Goal: Task Accomplishment & Management: Complete application form

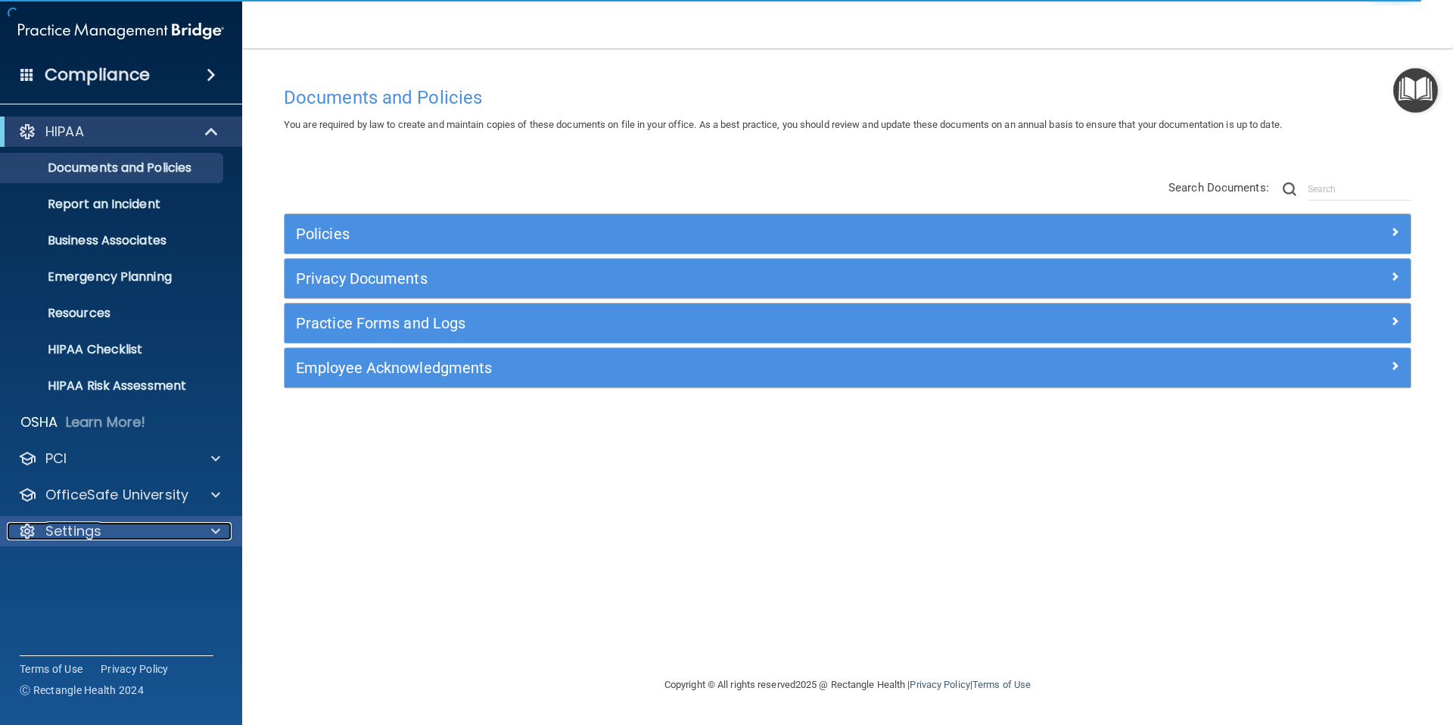
click at [62, 536] on p "Settings" at bounding box center [73, 531] width 56 height 18
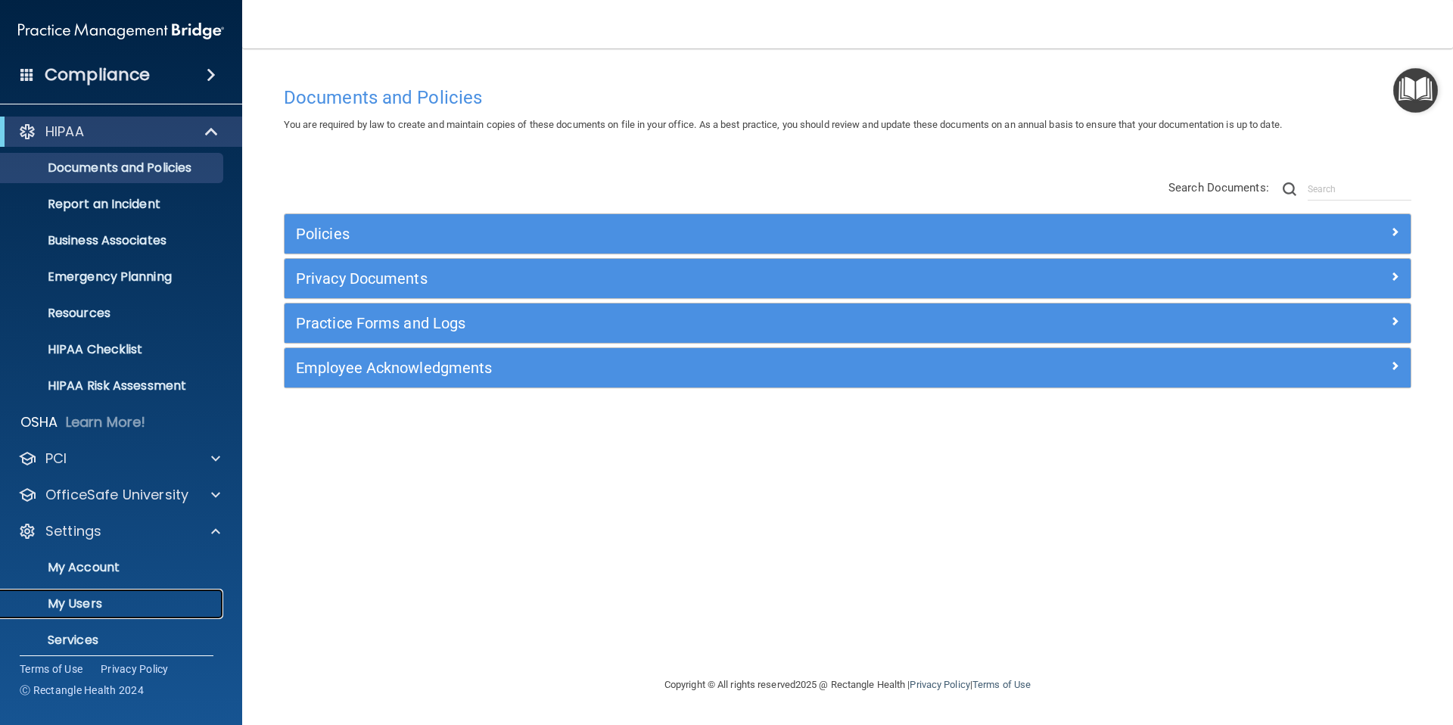
click at [87, 607] on p "My Users" at bounding box center [113, 603] width 207 height 15
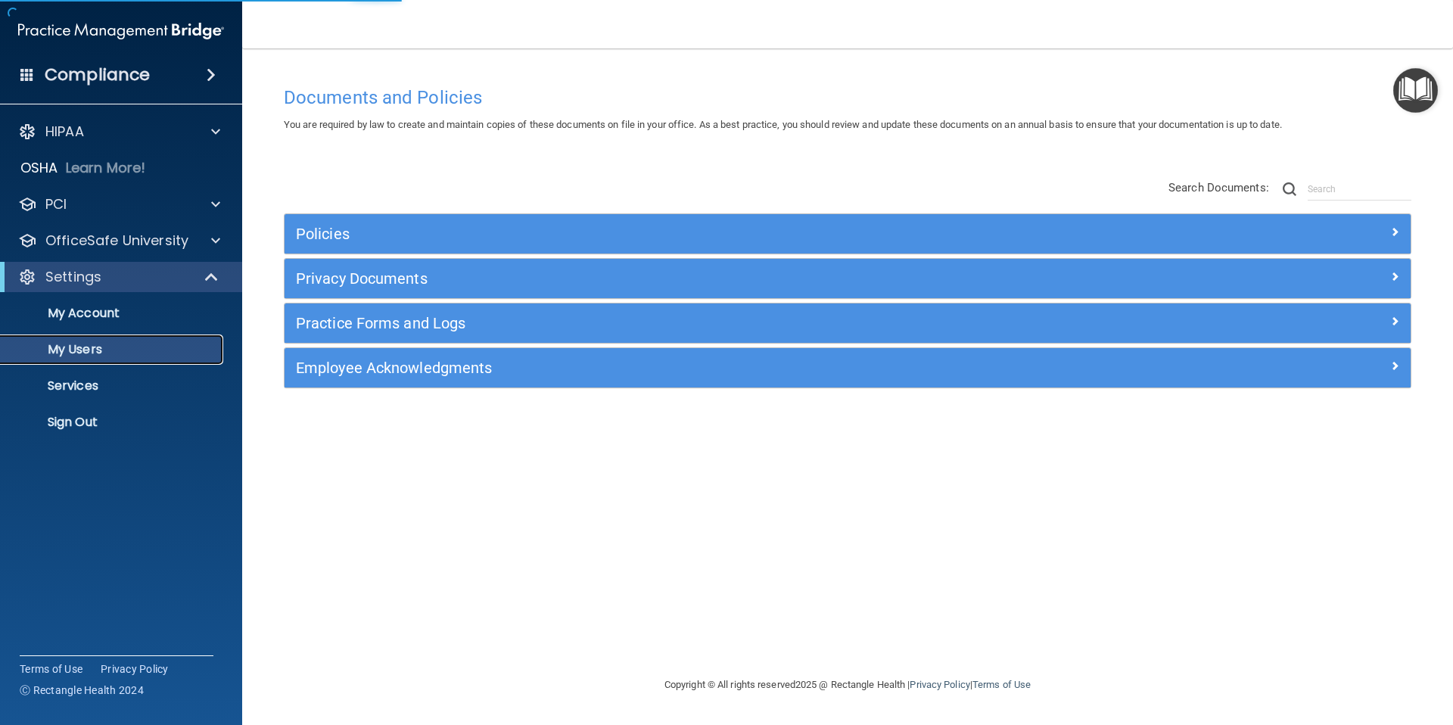
select select "20"
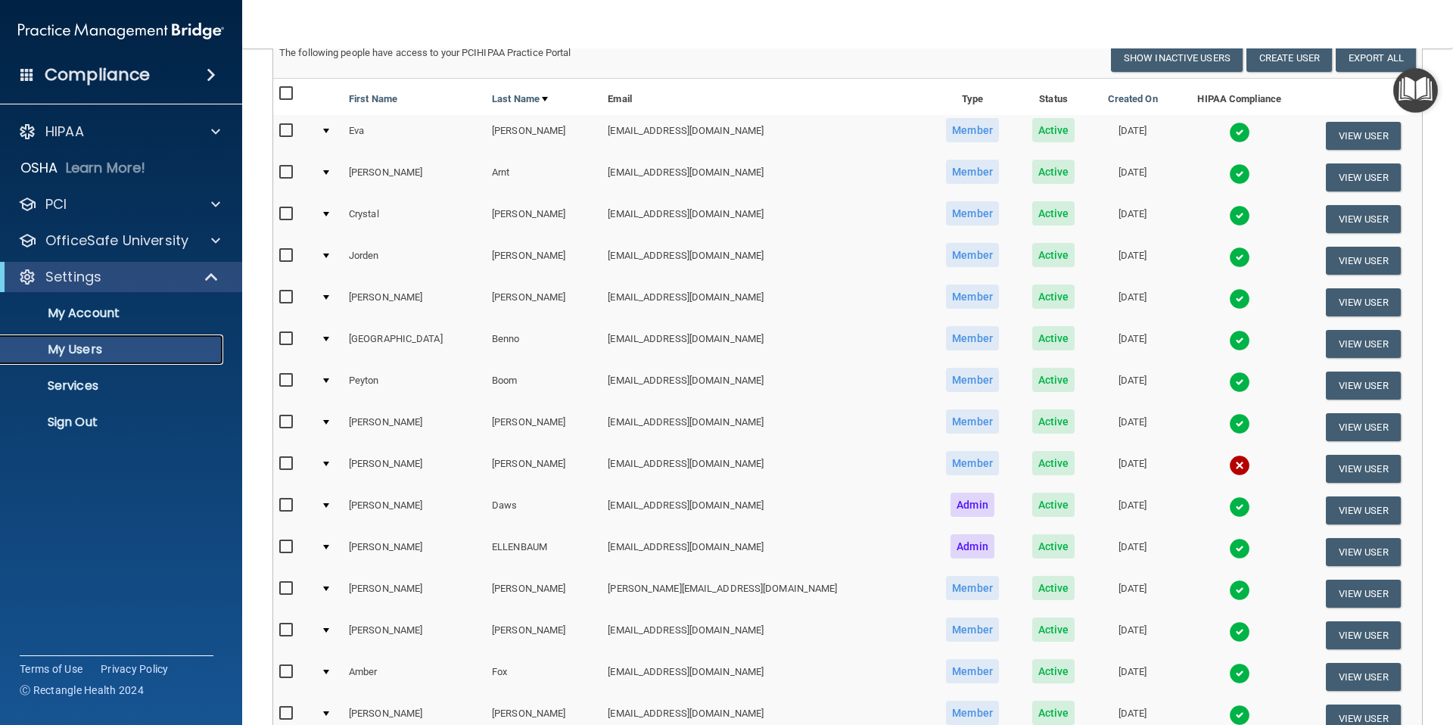
scroll to position [120, 0]
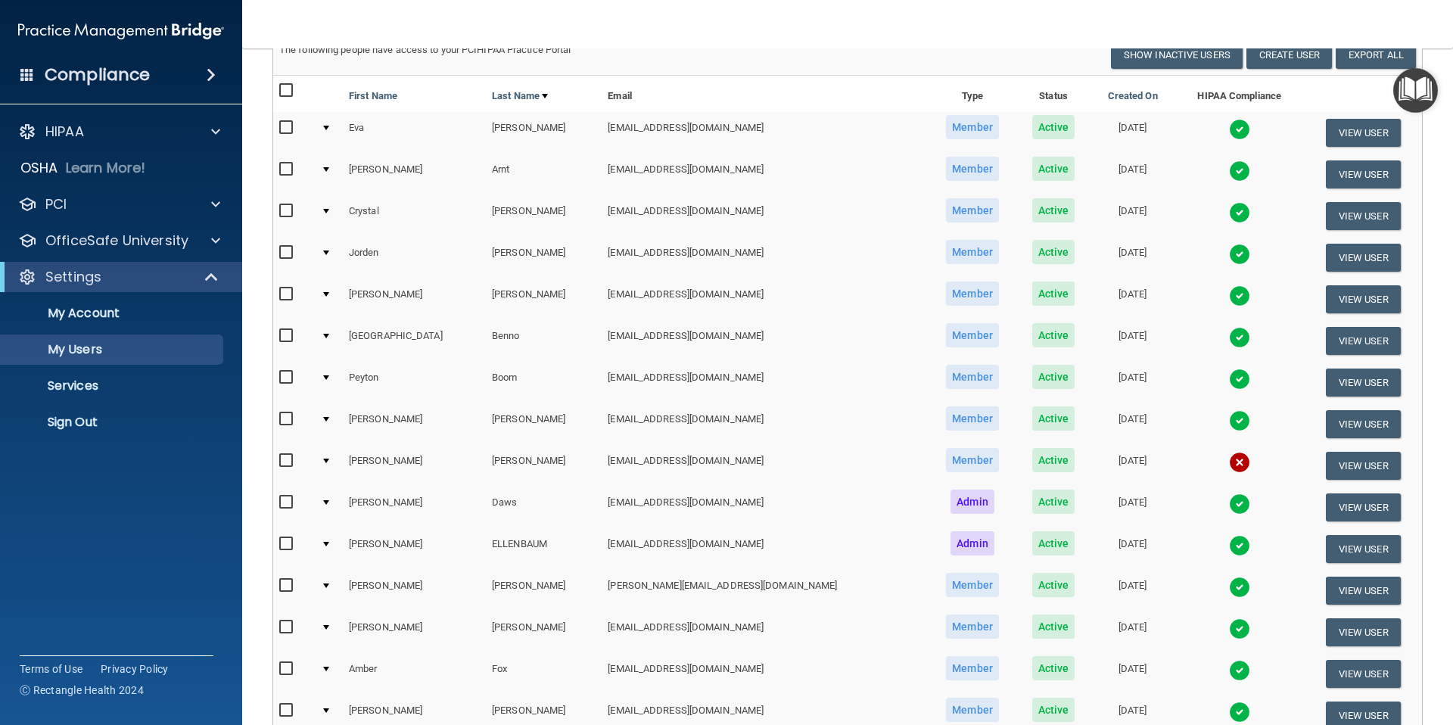
drag, startPoint x: 1080, startPoint y: 463, endPoint x: 1154, endPoint y: 461, distance: 74.2
click at [1090, 463] on td "[DATE]" at bounding box center [1132, 466] width 84 height 42
click at [1101, 461] on td "[DATE]" at bounding box center [1132, 466] width 84 height 42
click at [1229, 461] on img at bounding box center [1239, 462] width 21 height 21
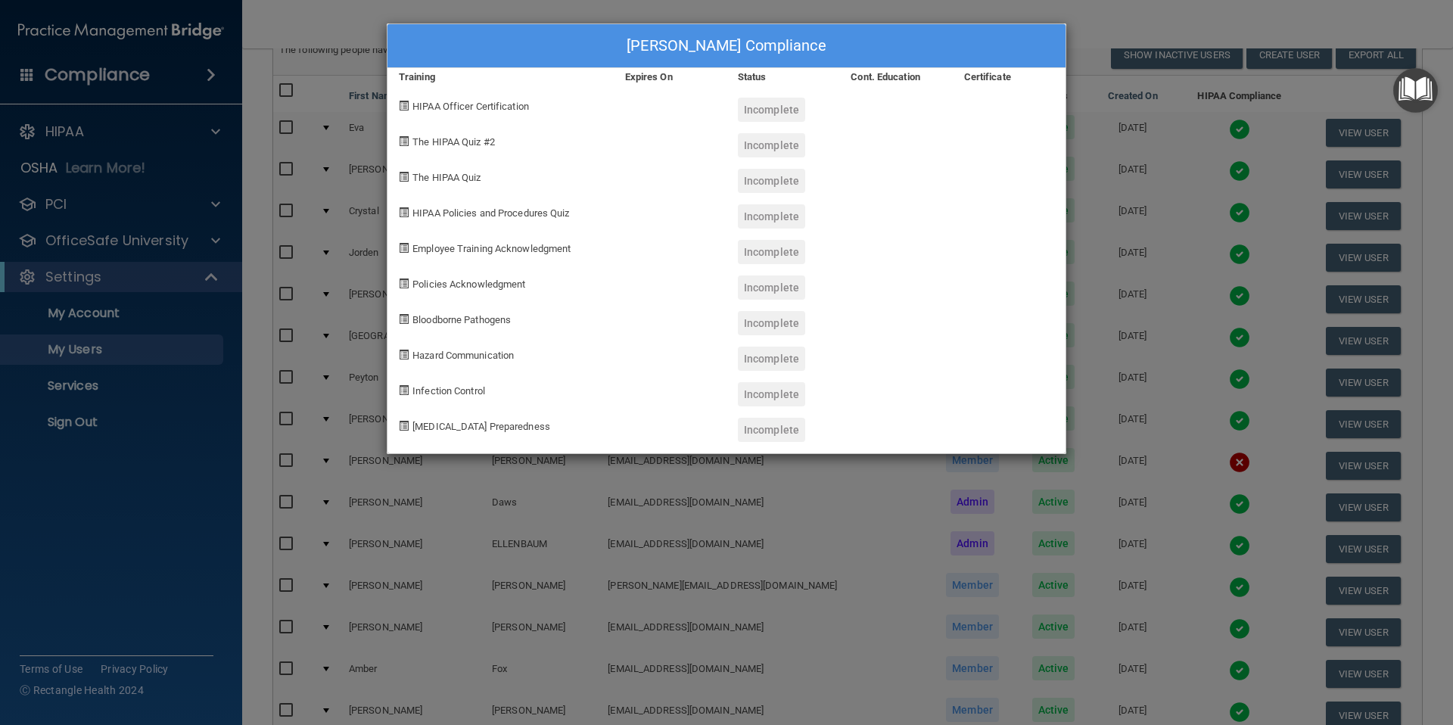
click at [1140, 463] on div "[PERSON_NAME] Compliance Training Expires On Status Cont. Education Certificate…" at bounding box center [726, 362] width 1453 height 725
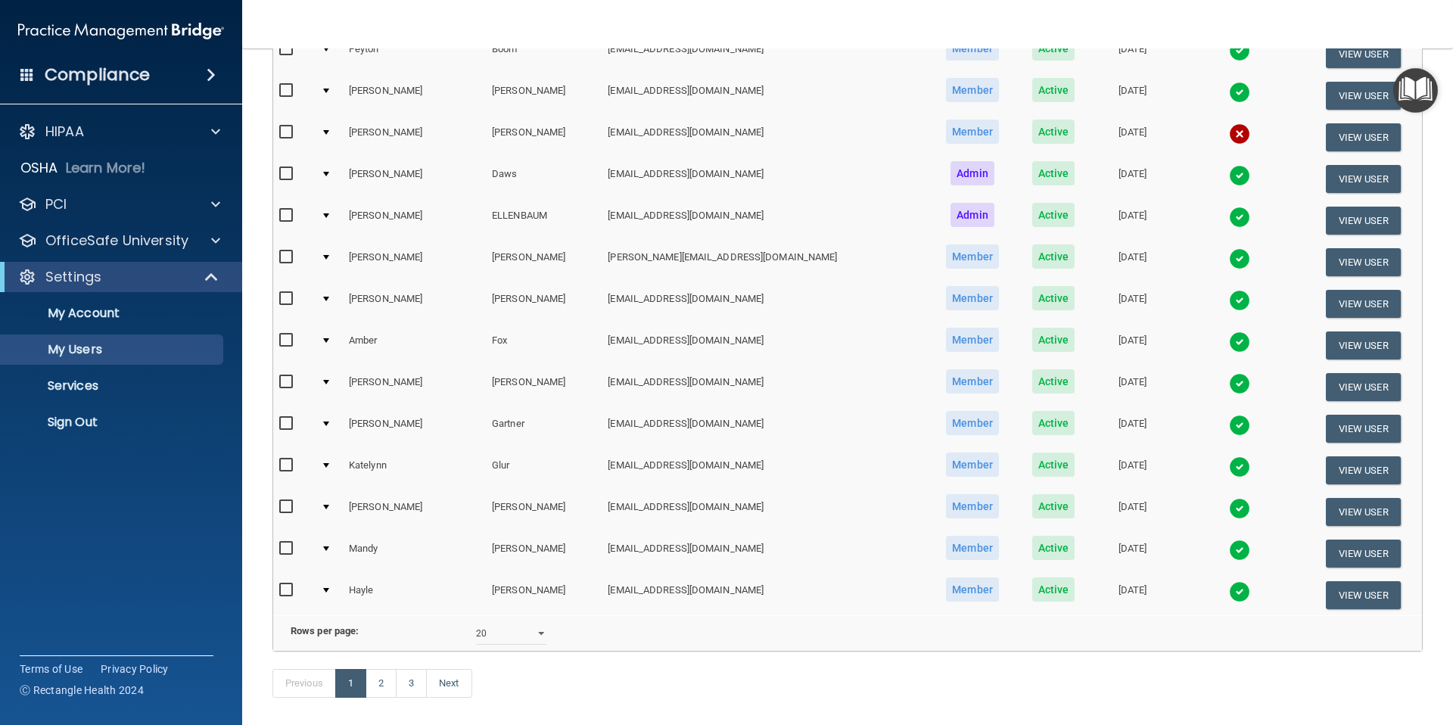
scroll to position [451, 0]
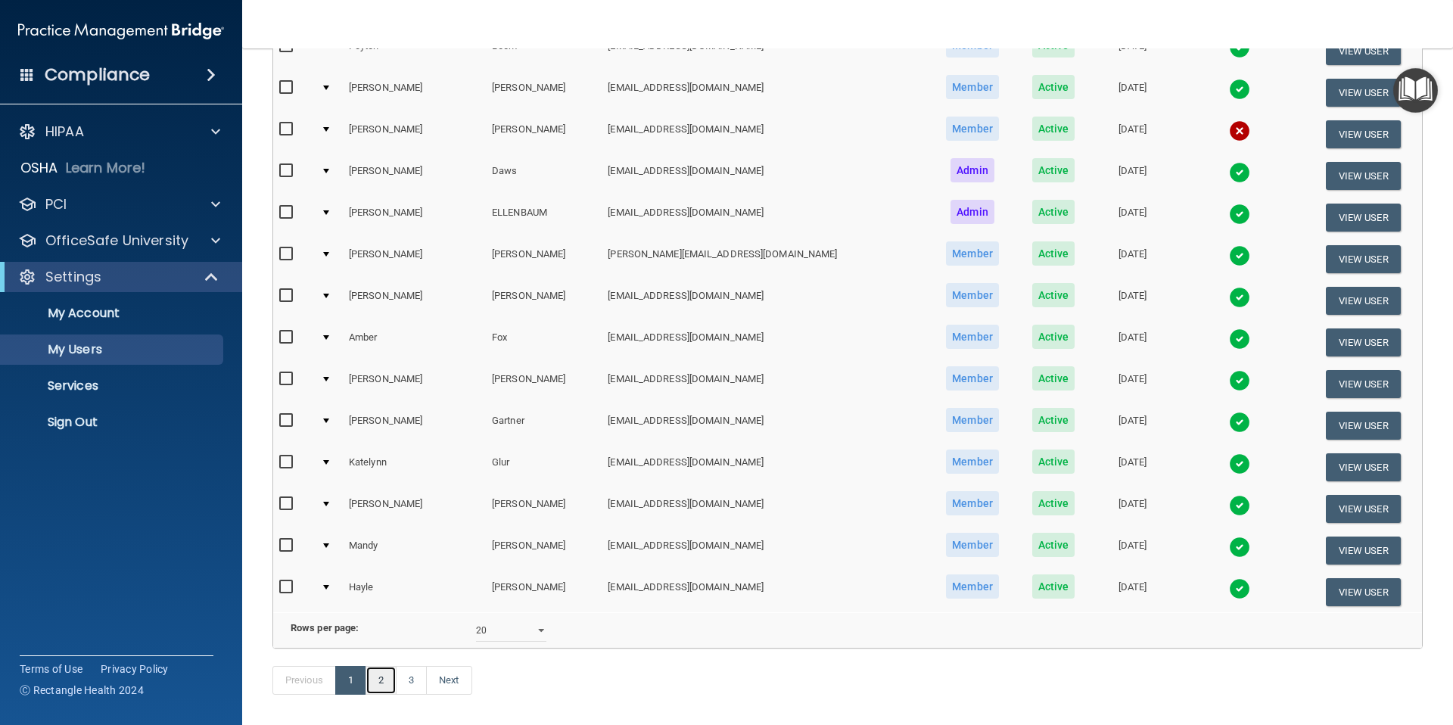
click at [378, 680] on link "2" at bounding box center [380, 680] width 31 height 29
select select "20"
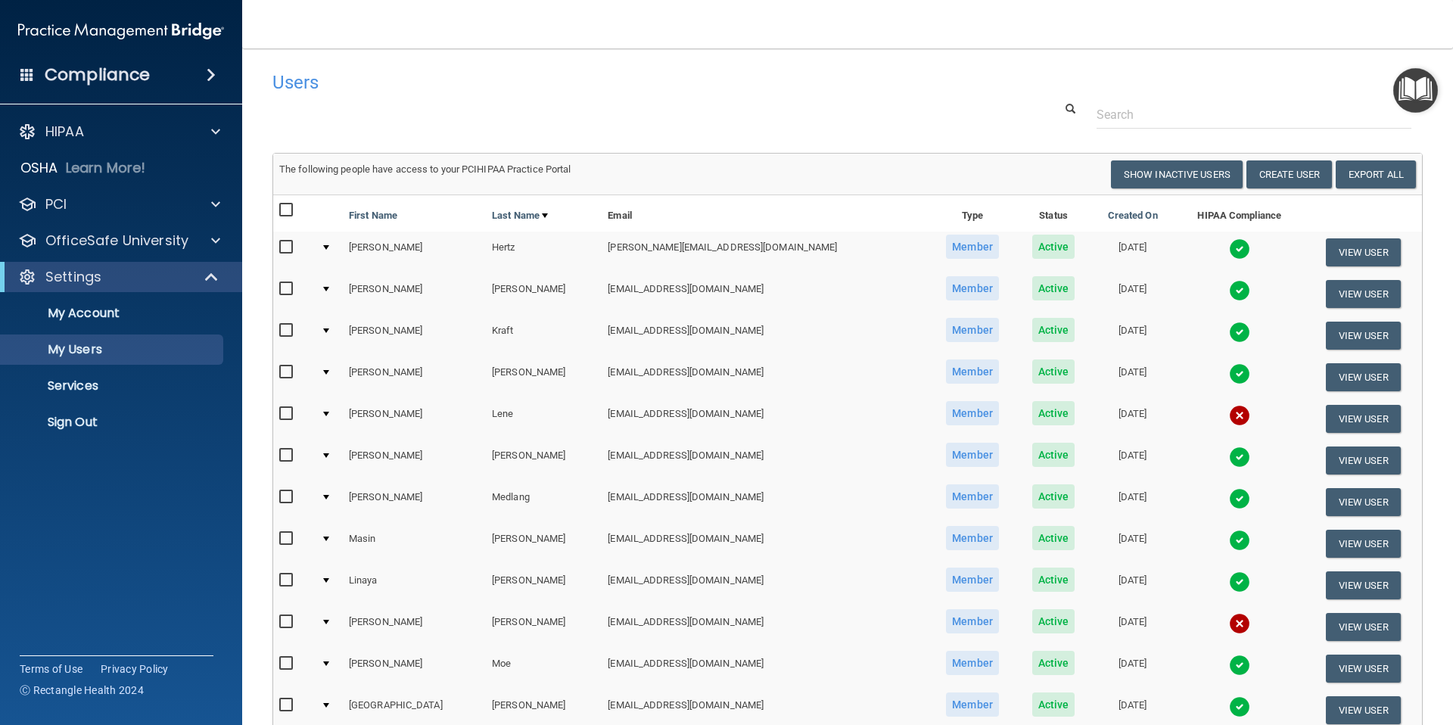
click at [1229, 415] on img at bounding box center [1239, 415] width 21 height 21
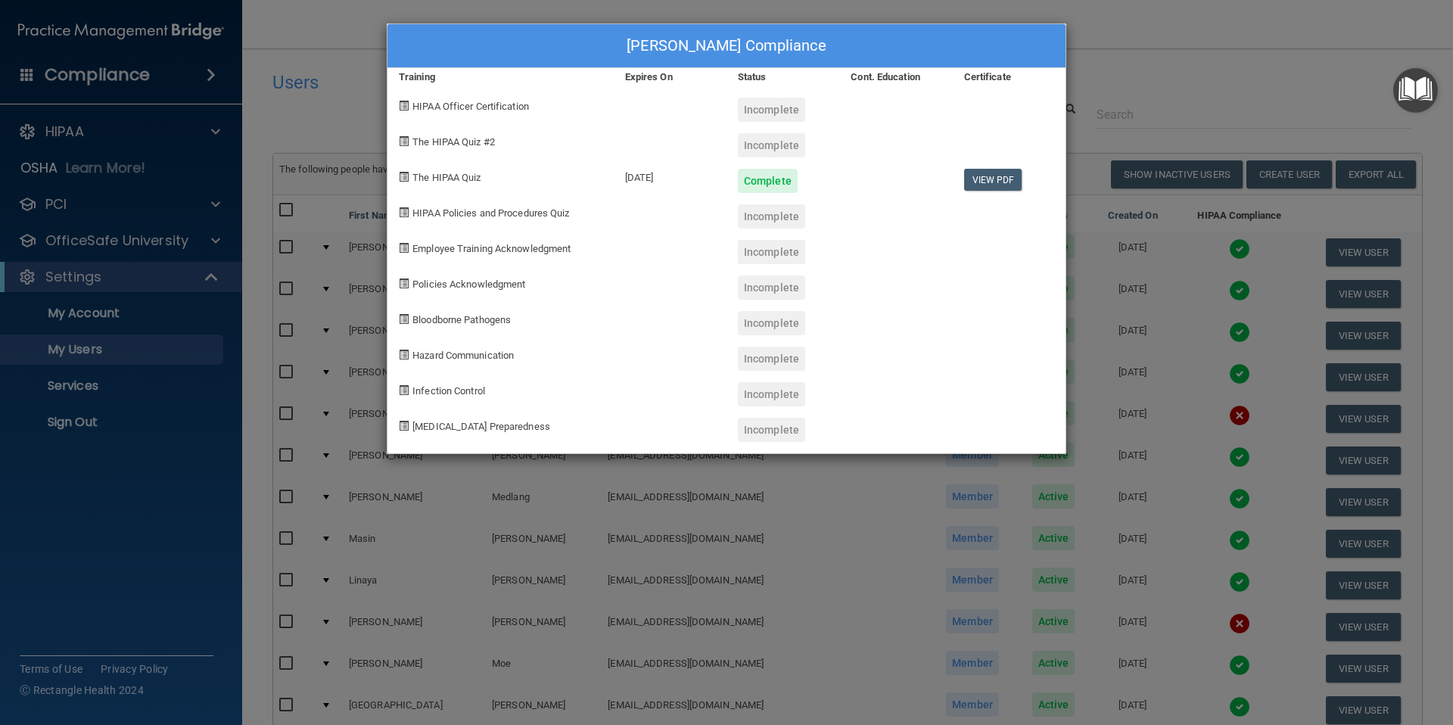
click at [1131, 418] on div "[PERSON_NAME] Compliance Training Expires On Status Cont. Education Certificate…" at bounding box center [726, 362] width 1453 height 725
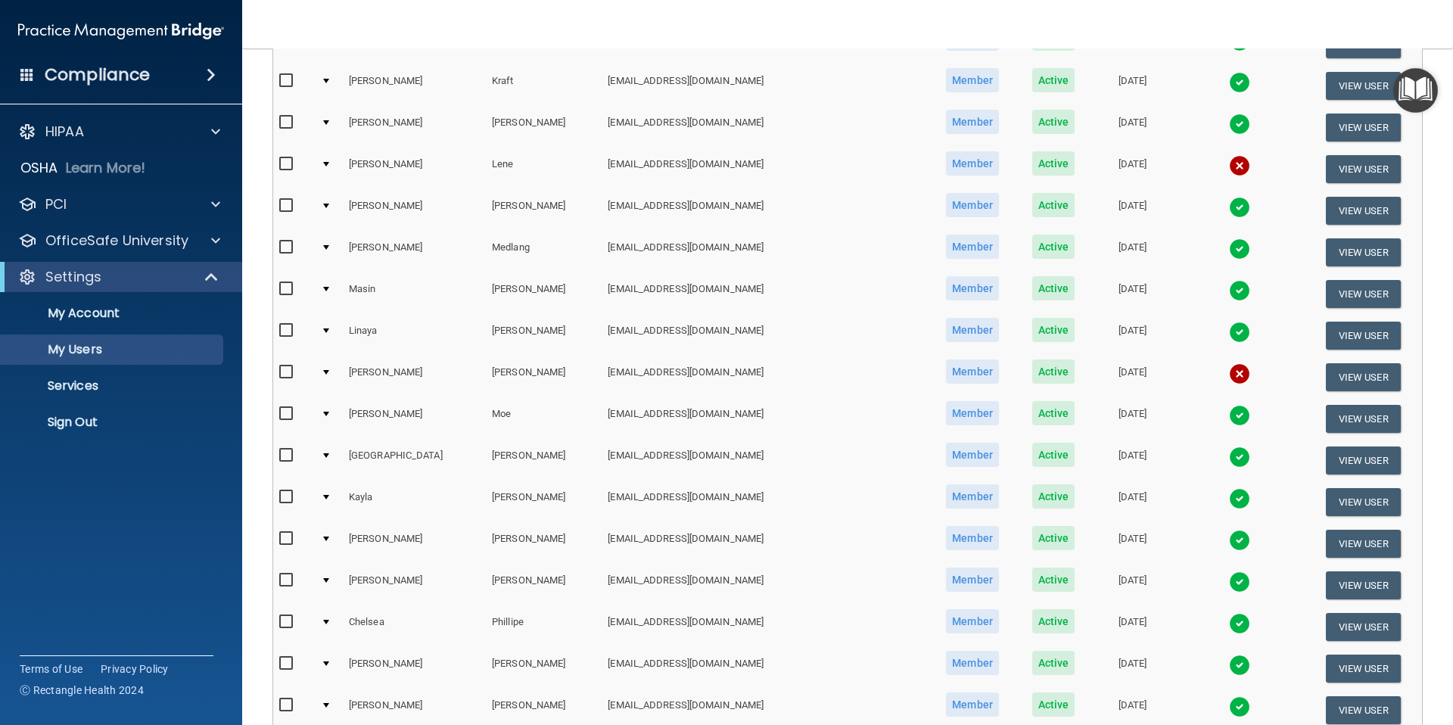
scroll to position [505, 0]
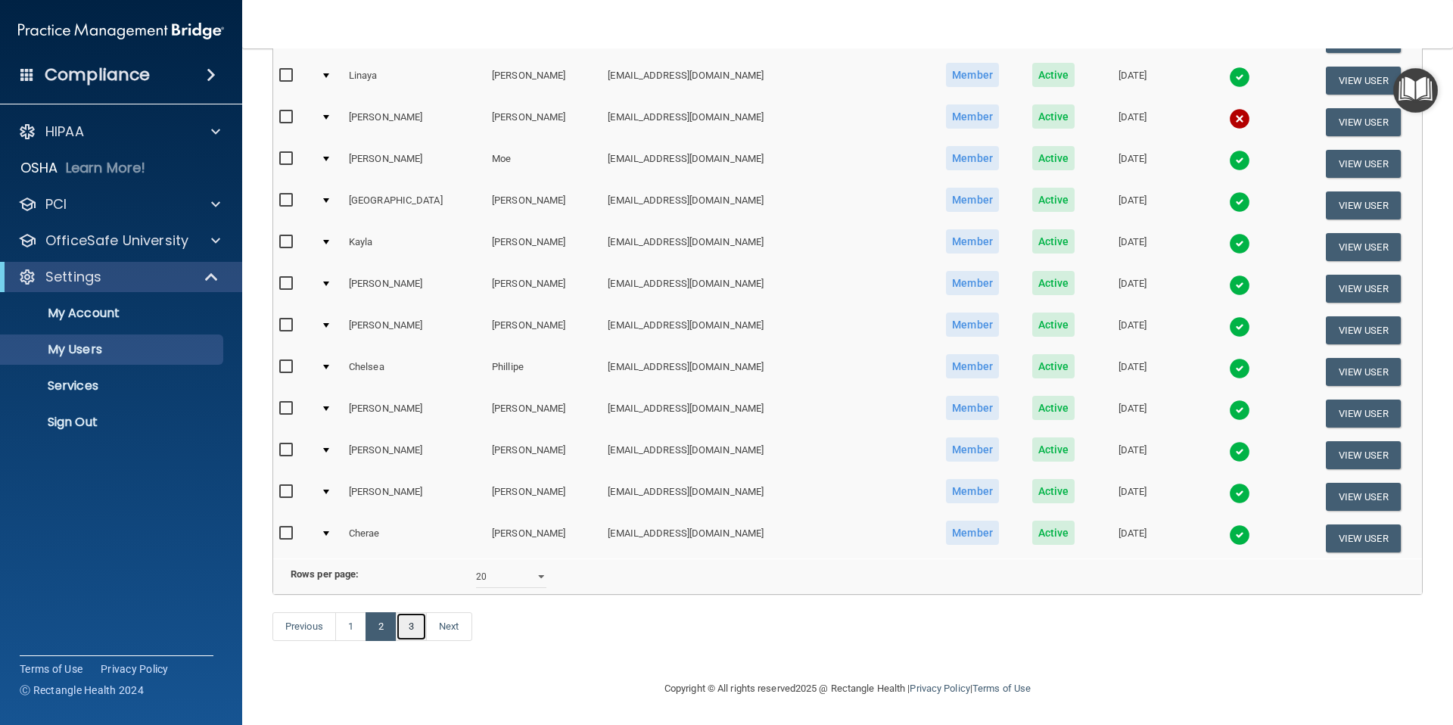
click at [407, 636] on link "3" at bounding box center [411, 626] width 31 height 29
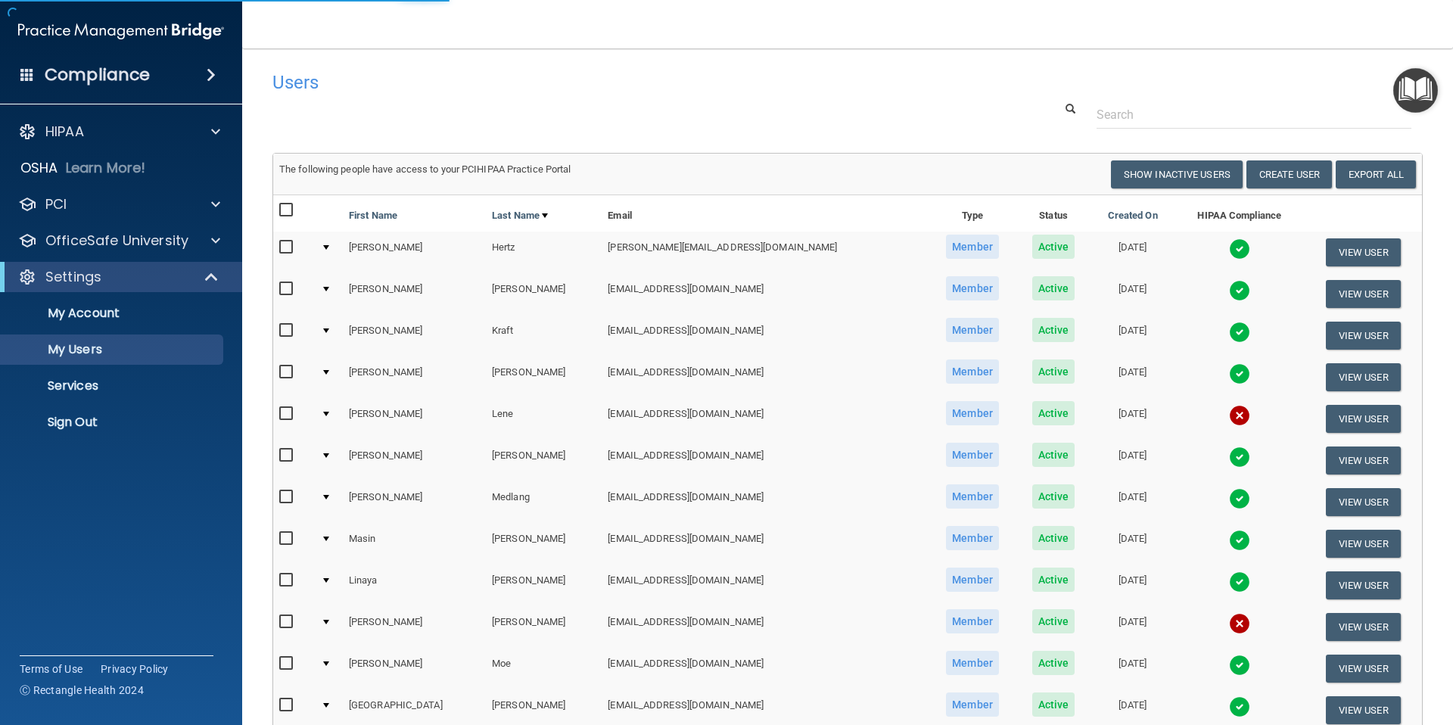
select select "20"
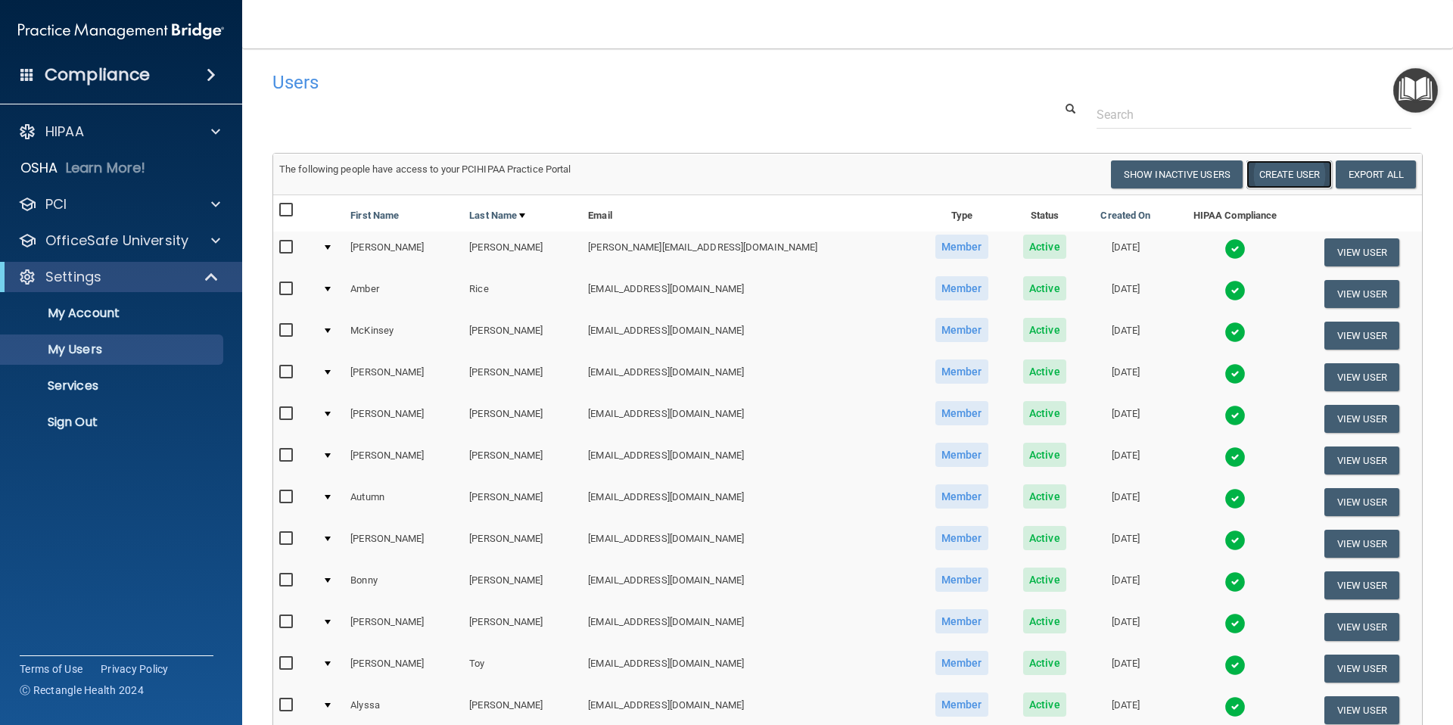
click at [1295, 173] on button "Create User" at bounding box center [1288, 174] width 85 height 28
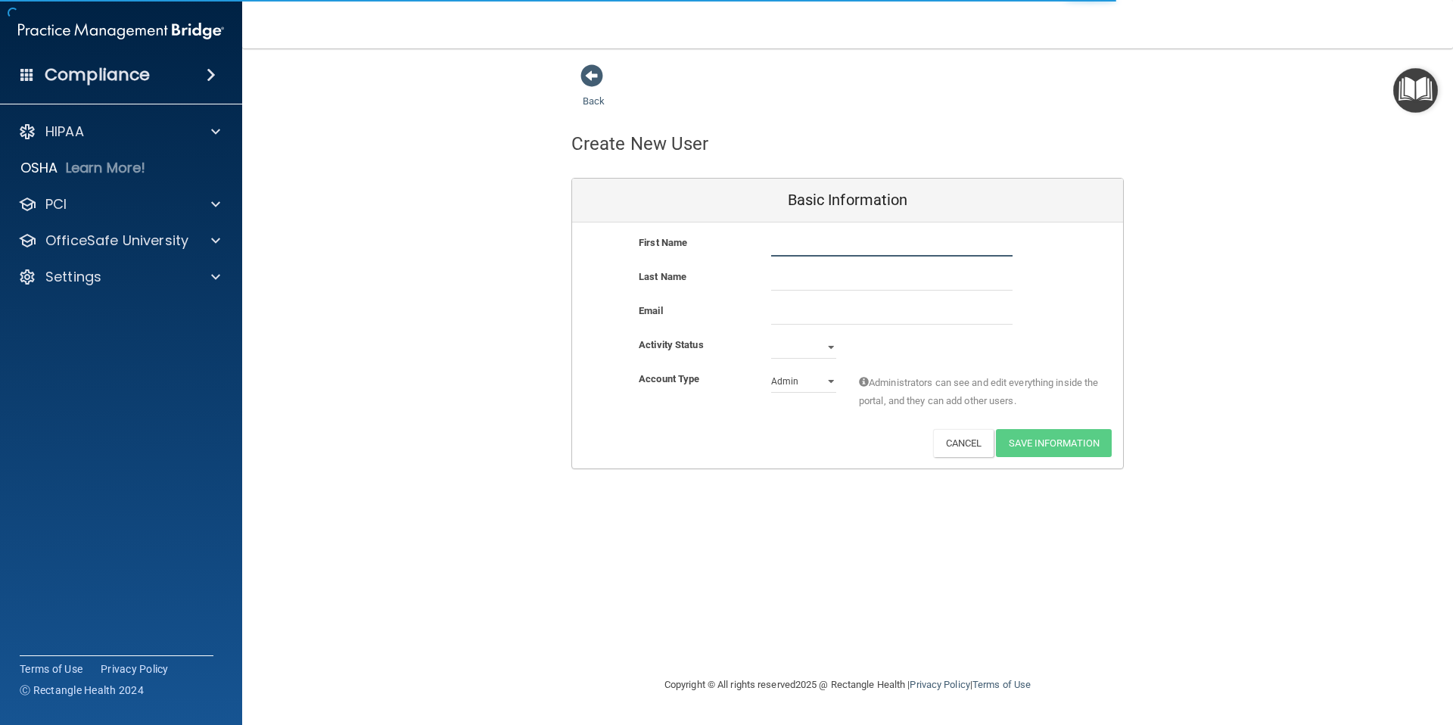
click at [784, 245] on input "text" at bounding box center [891, 245] width 241 height 23
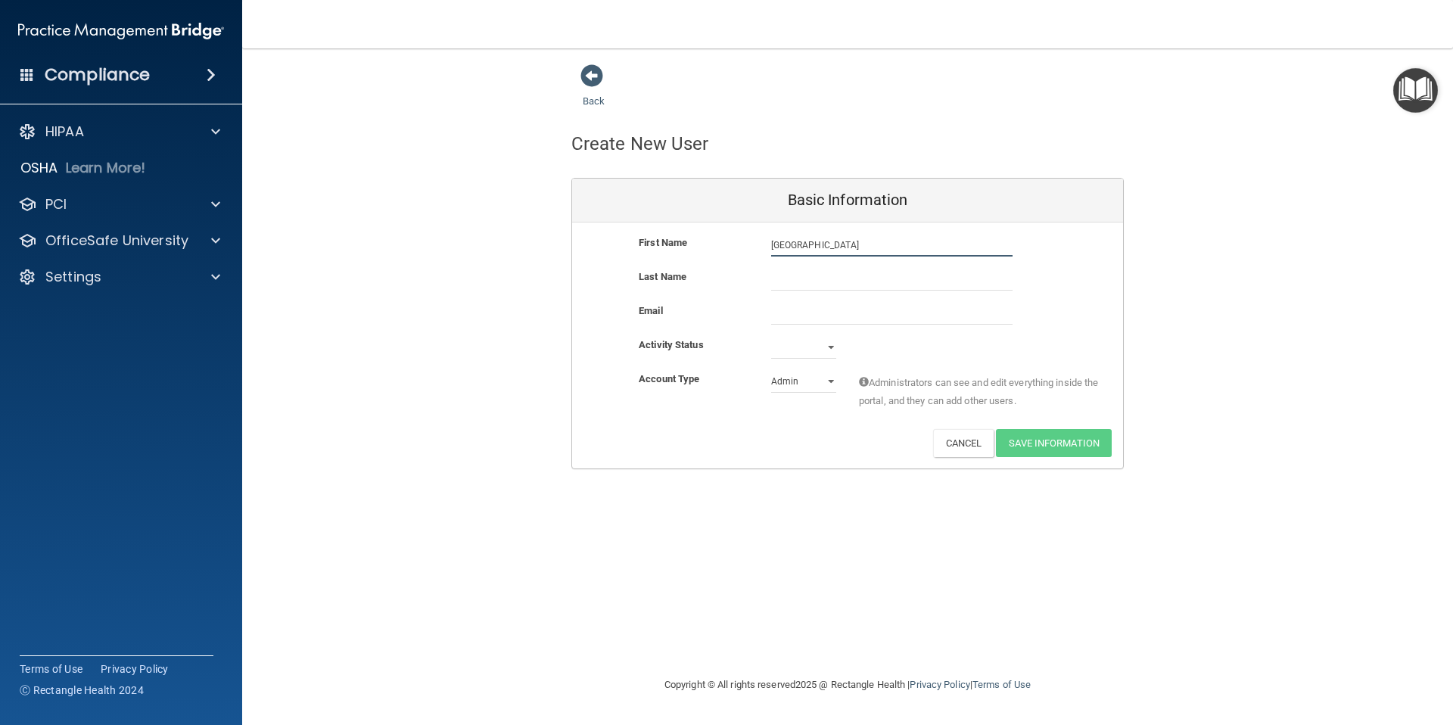
type input "[GEOGRAPHIC_DATA]"
click at [783, 274] on input "text" at bounding box center [891, 279] width 241 height 23
type input "[PERSON_NAME]"
click at [799, 312] on input "email" at bounding box center [891, 313] width 241 height 23
paste input "[EMAIL_ADDRESS][DOMAIN_NAME]"
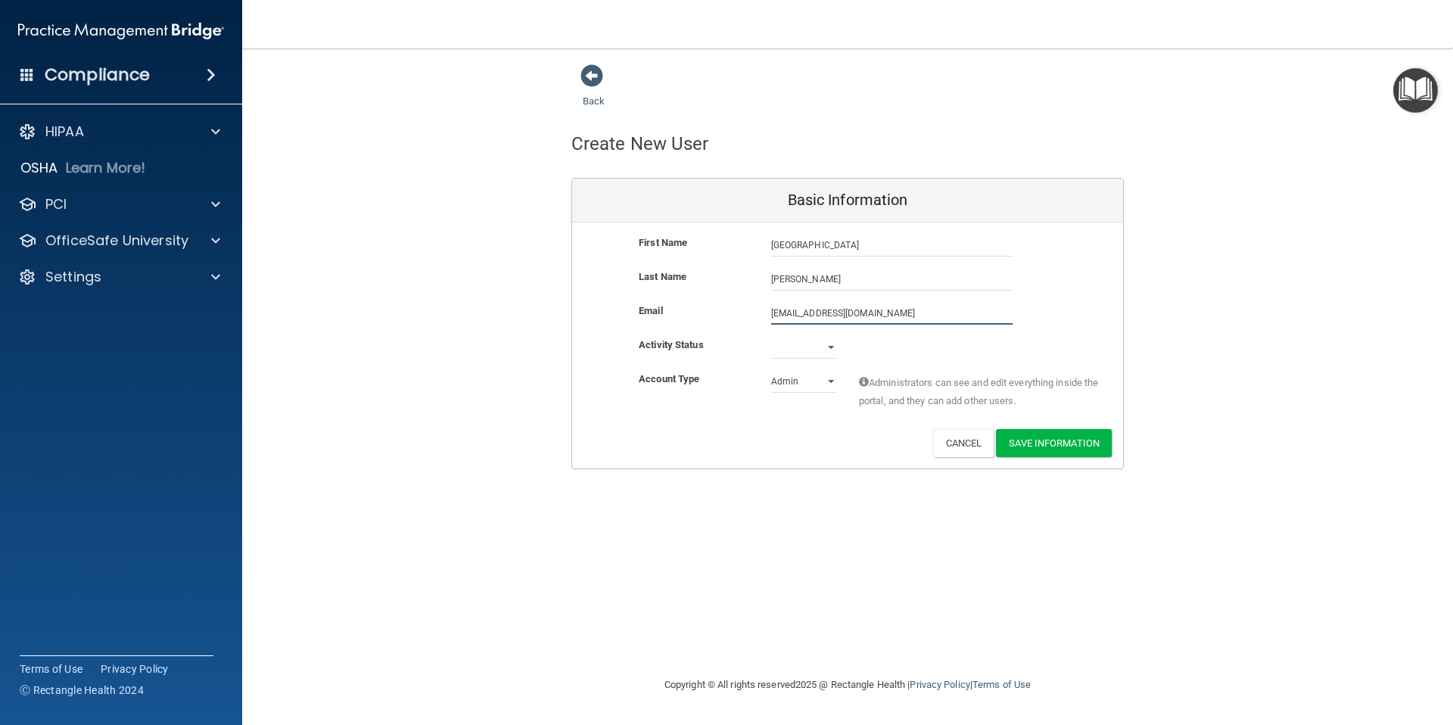
type input "[EMAIL_ADDRESS][DOMAIN_NAME]"
click at [826, 344] on select "Active Inactive" at bounding box center [803, 347] width 65 height 23
select select "active"
click at [816, 384] on select "Admin Member" at bounding box center [803, 381] width 65 height 23
select select "practice_member"
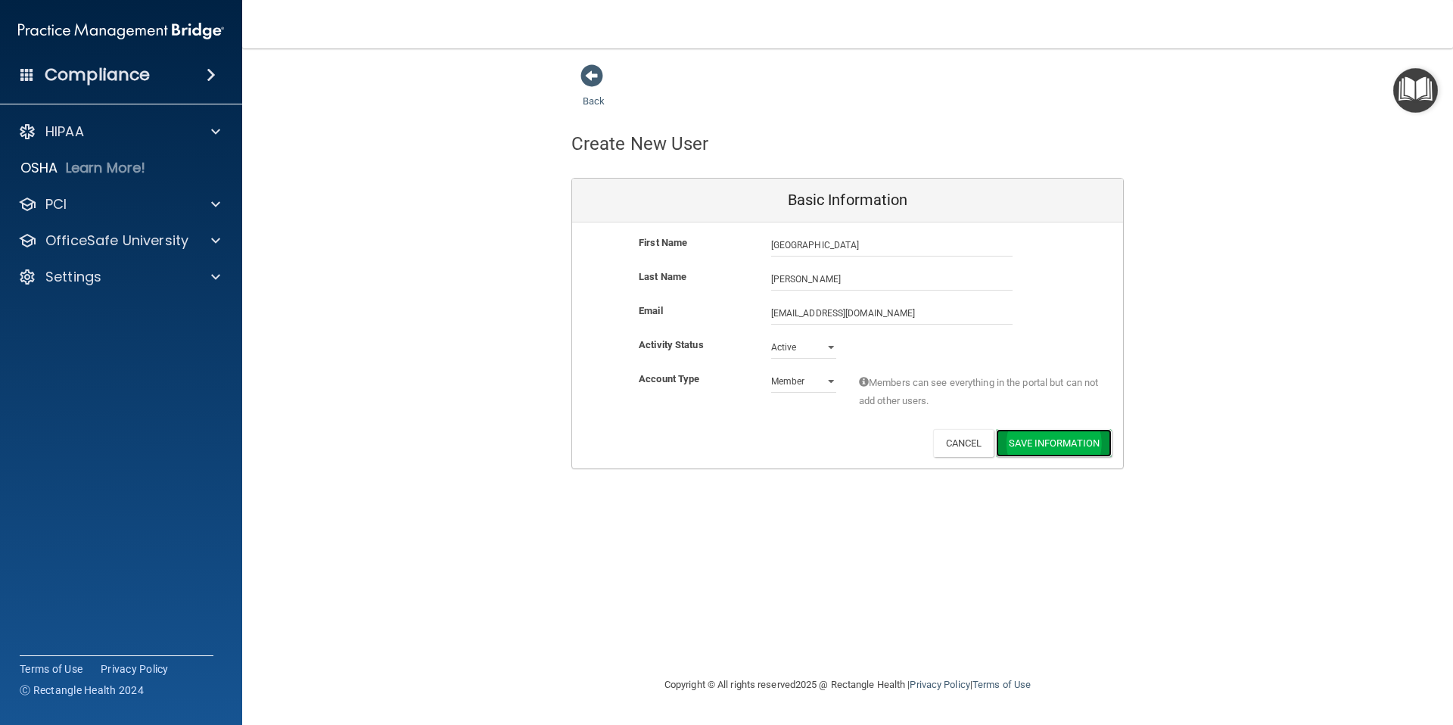
click at [1060, 445] on button "Save Information" at bounding box center [1054, 443] width 116 height 28
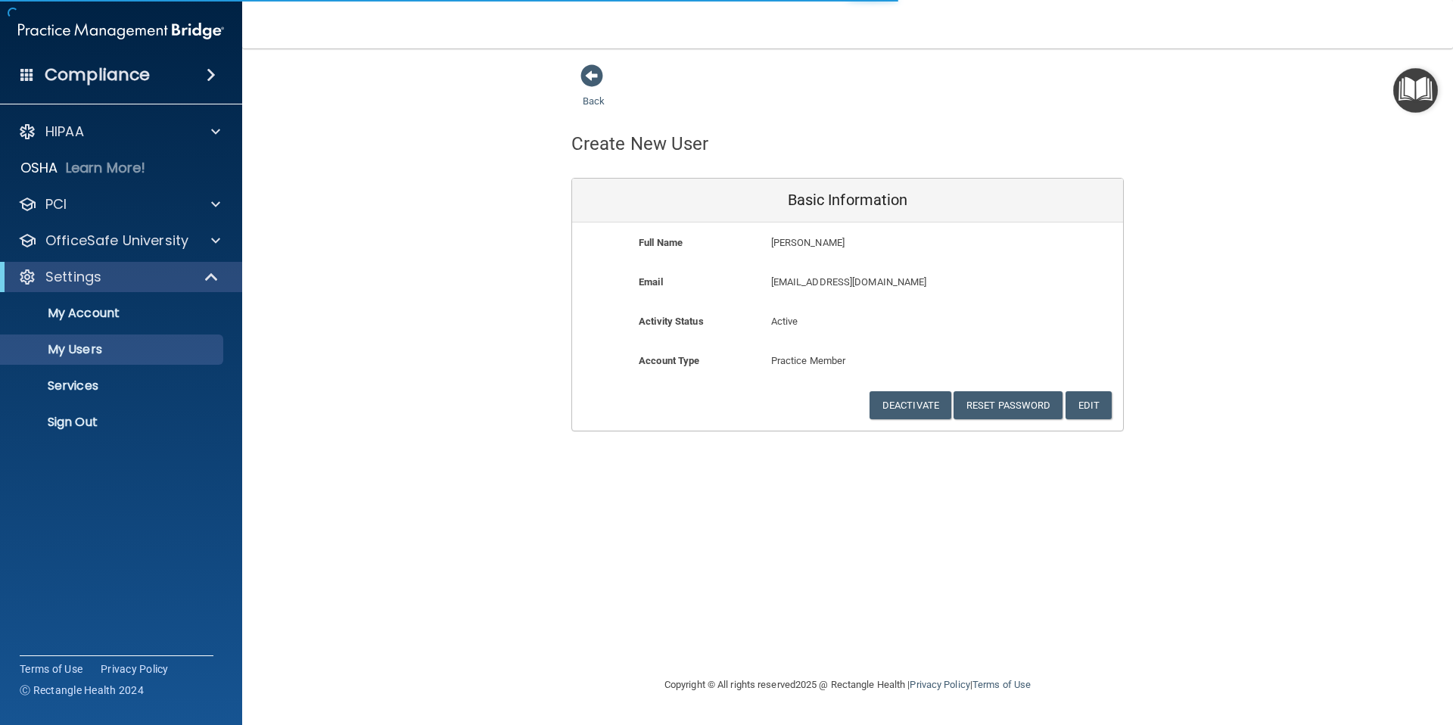
select select "20"
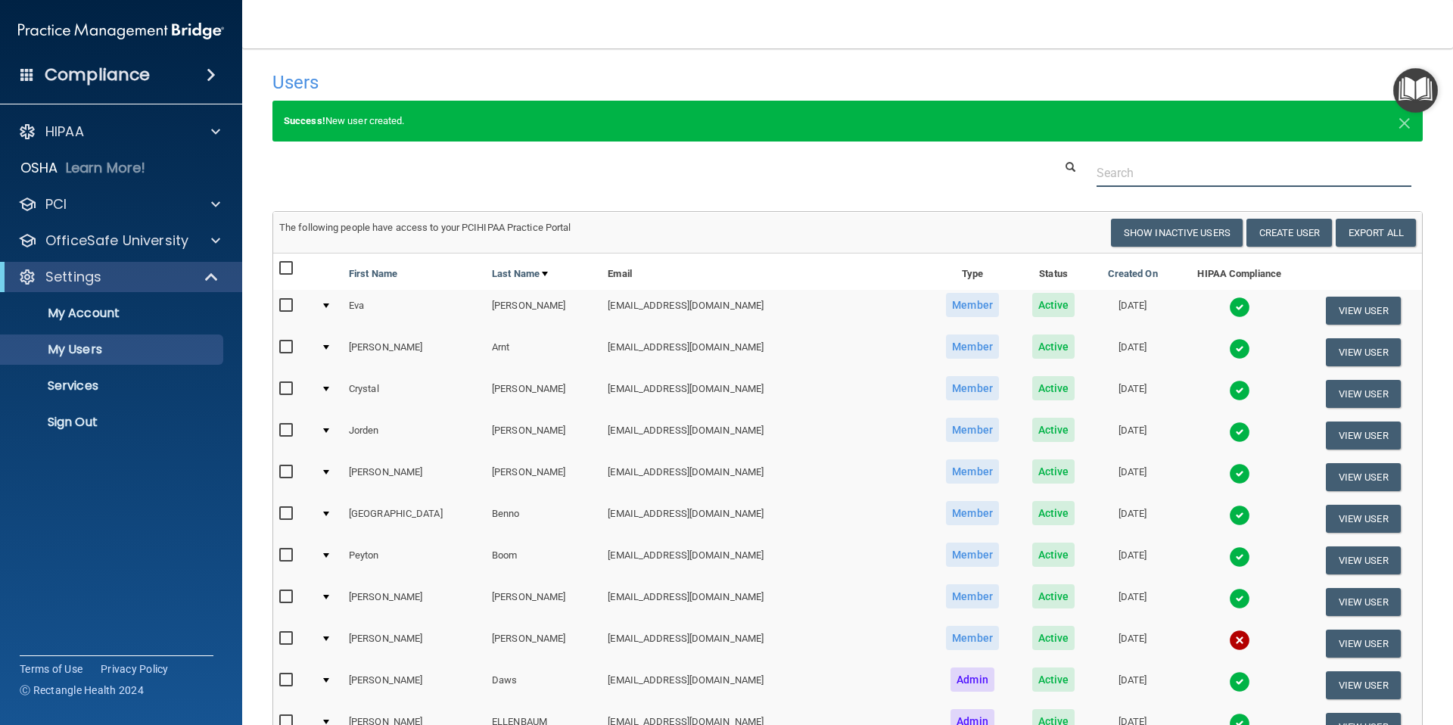
click at [1132, 173] on input "text" at bounding box center [1253, 173] width 315 height 28
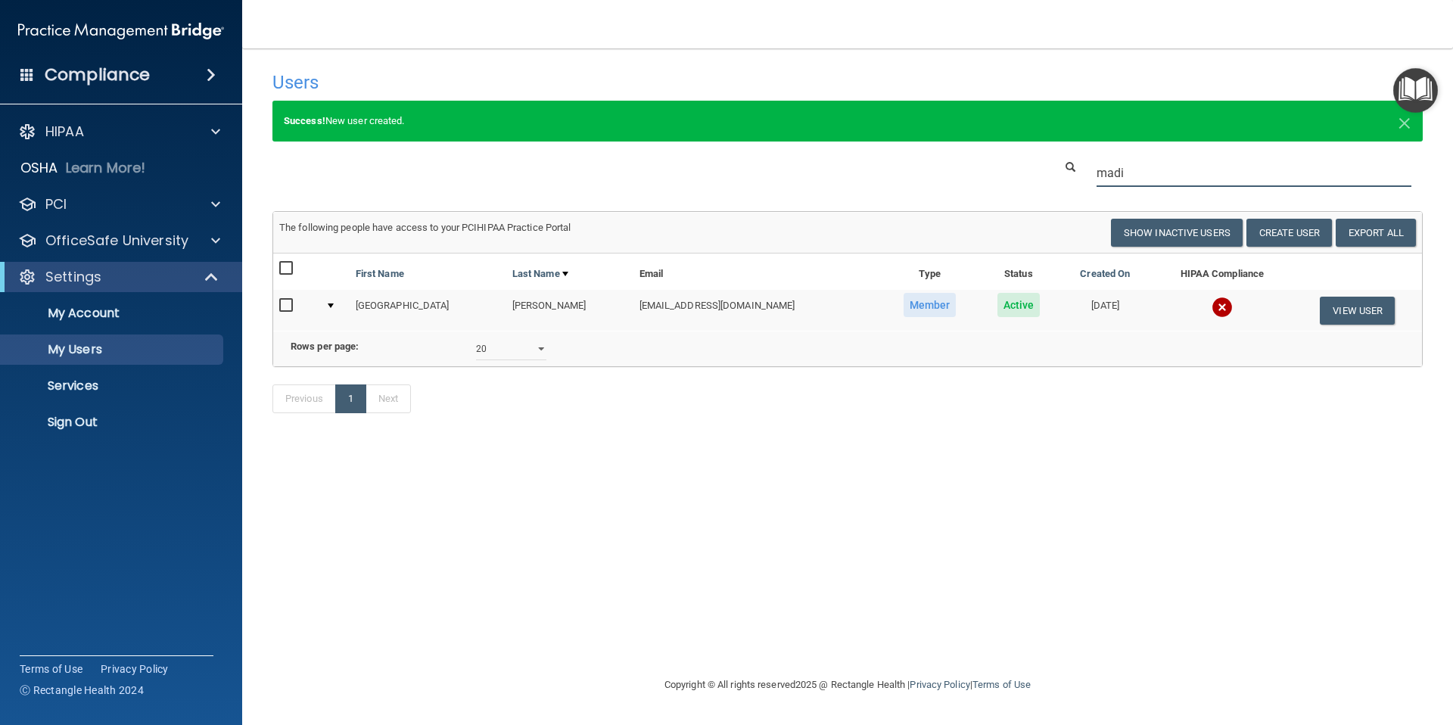
type input "madi"
click at [332, 306] on div at bounding box center [331, 305] width 6 height 5
click at [1148, 179] on input "madi" at bounding box center [1253, 173] width 315 height 28
